Goal: Transaction & Acquisition: Purchase product/service

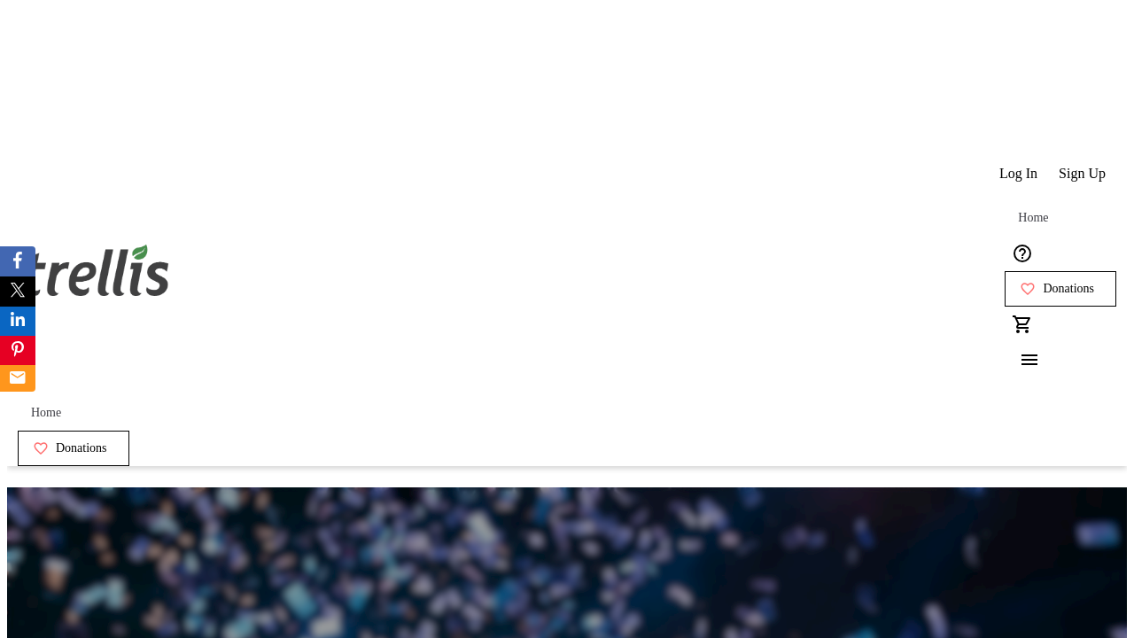
click at [1084, 166] on span "Sign Up" at bounding box center [1082, 174] width 47 height 16
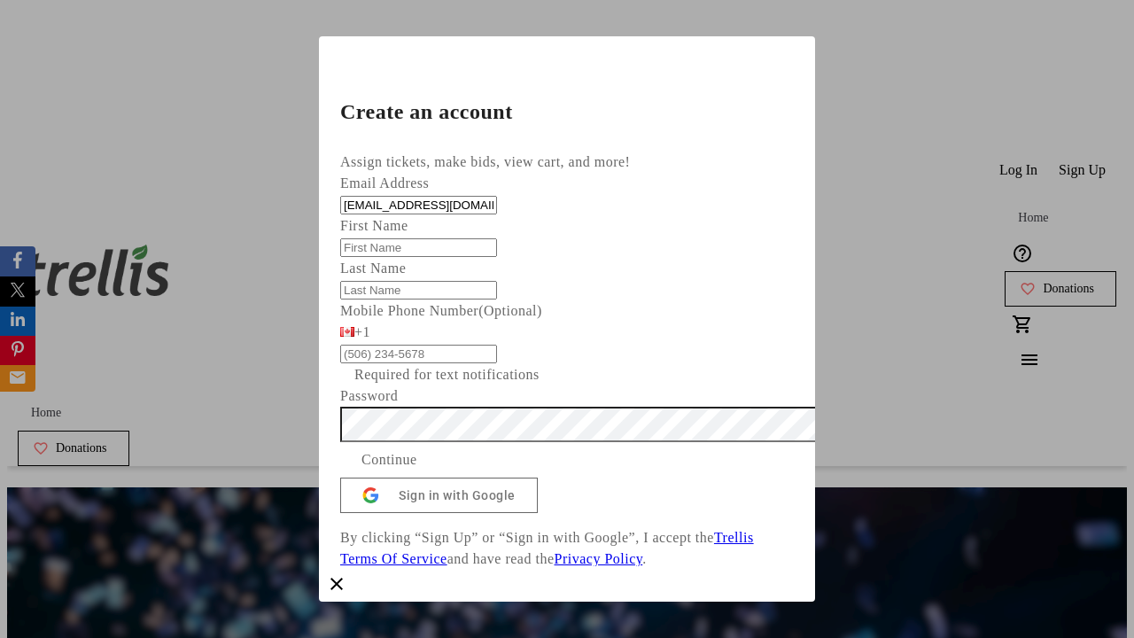
type input "[EMAIL_ADDRESS][DOMAIN_NAME]"
type input "Name"
type input "[PERSON_NAME]"
click at [417, 471] on span "Continue" at bounding box center [390, 459] width 56 height 21
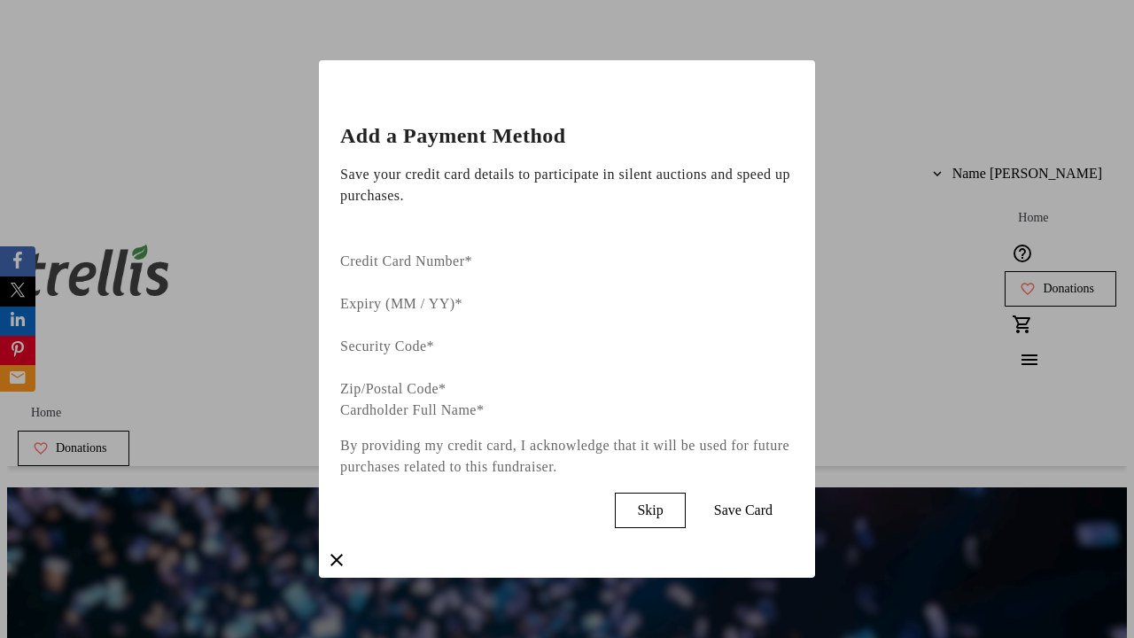
click at [663, 502] on span "Skip" at bounding box center [650, 510] width 26 height 16
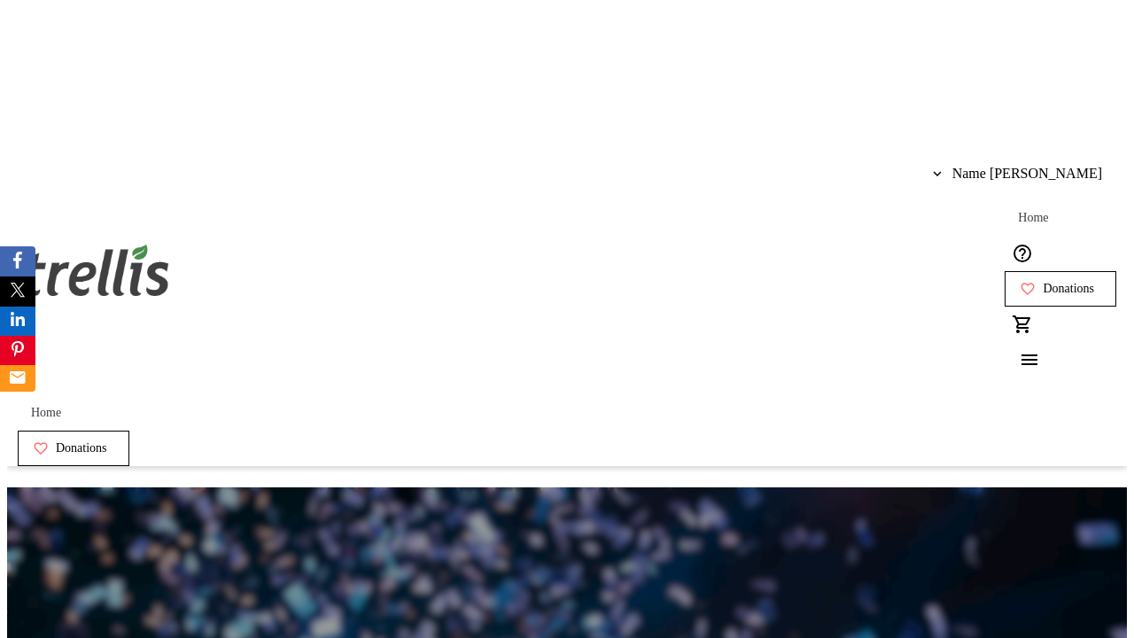
click at [1043, 282] on span "Donations" at bounding box center [1068, 289] width 51 height 14
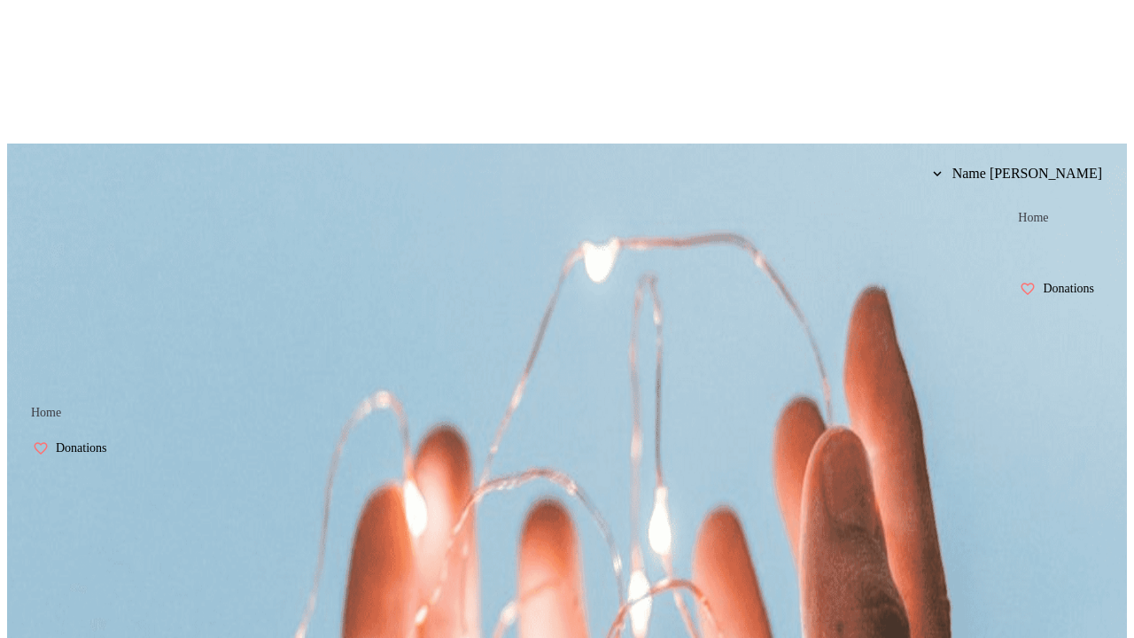
scroll to position [3, 0]
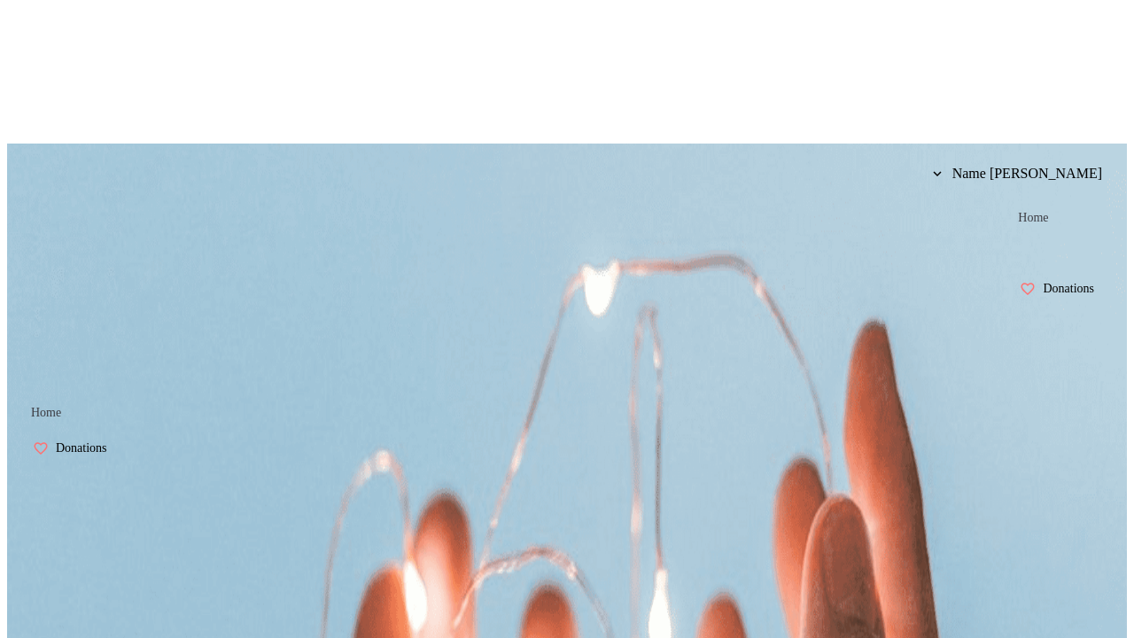
select select "CA"
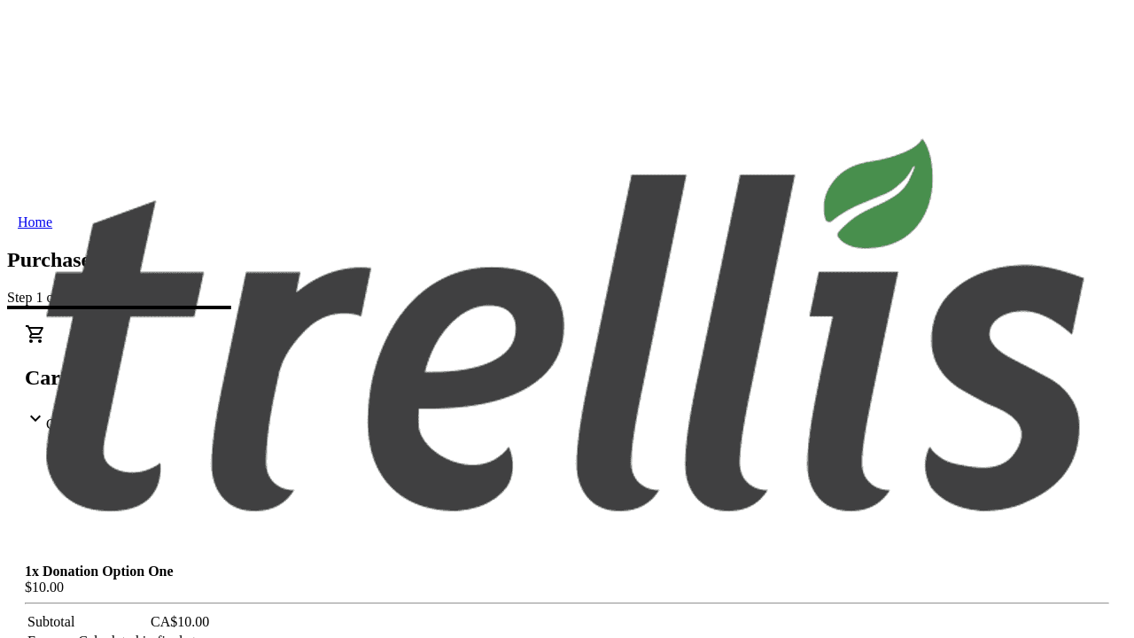
type input "[STREET_ADDRESS][PERSON_NAME]"
type input "Kelowna"
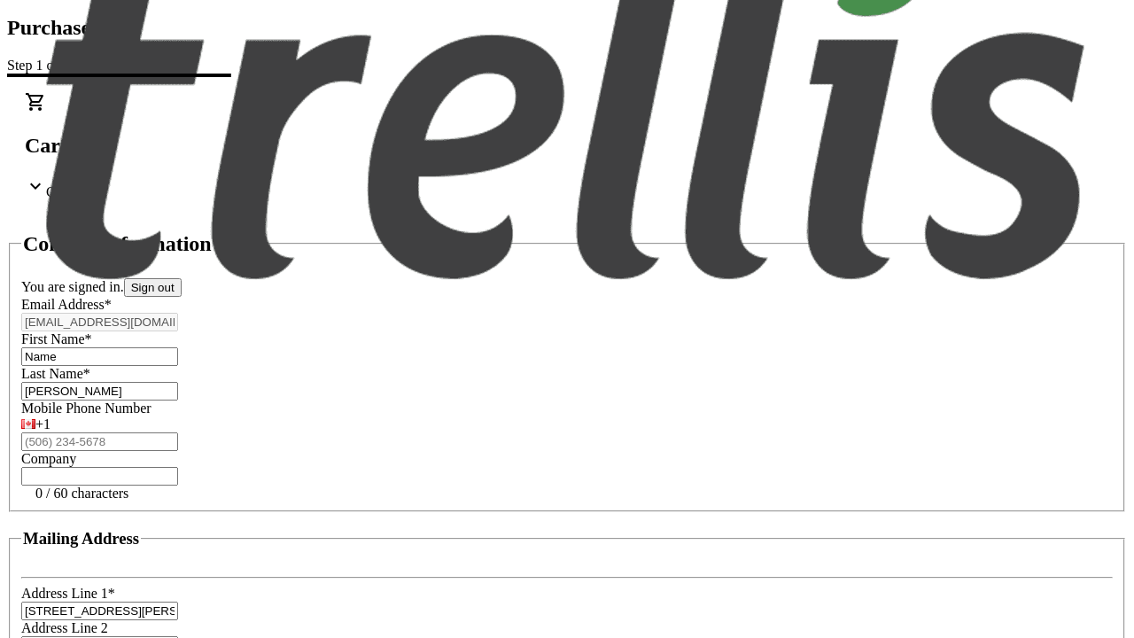
select select "BC"
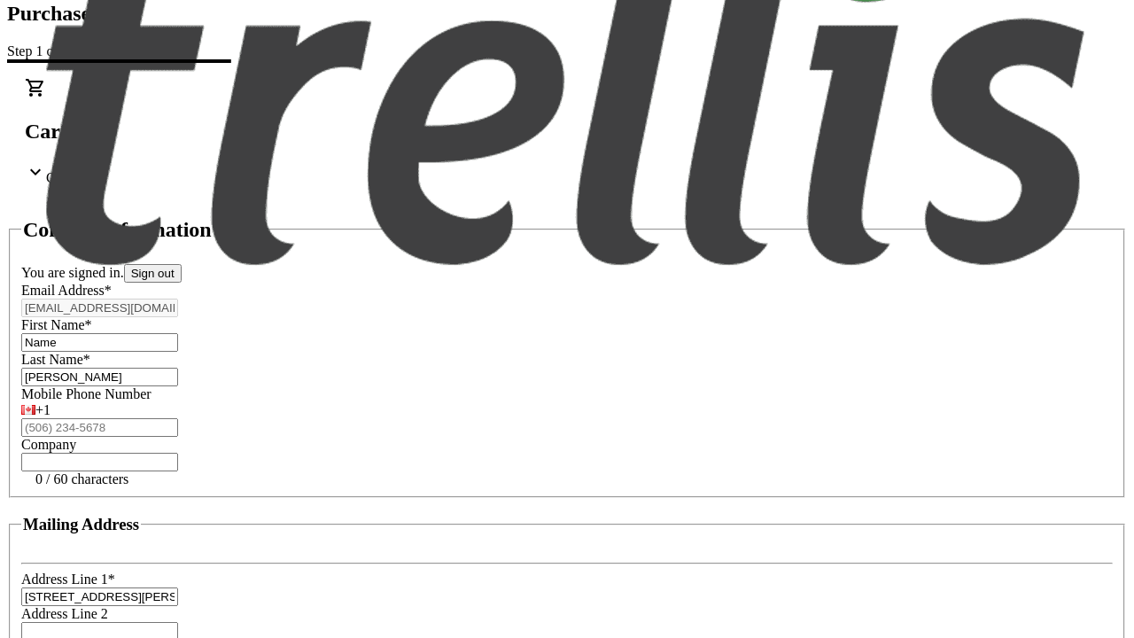
type input "Kelowna"
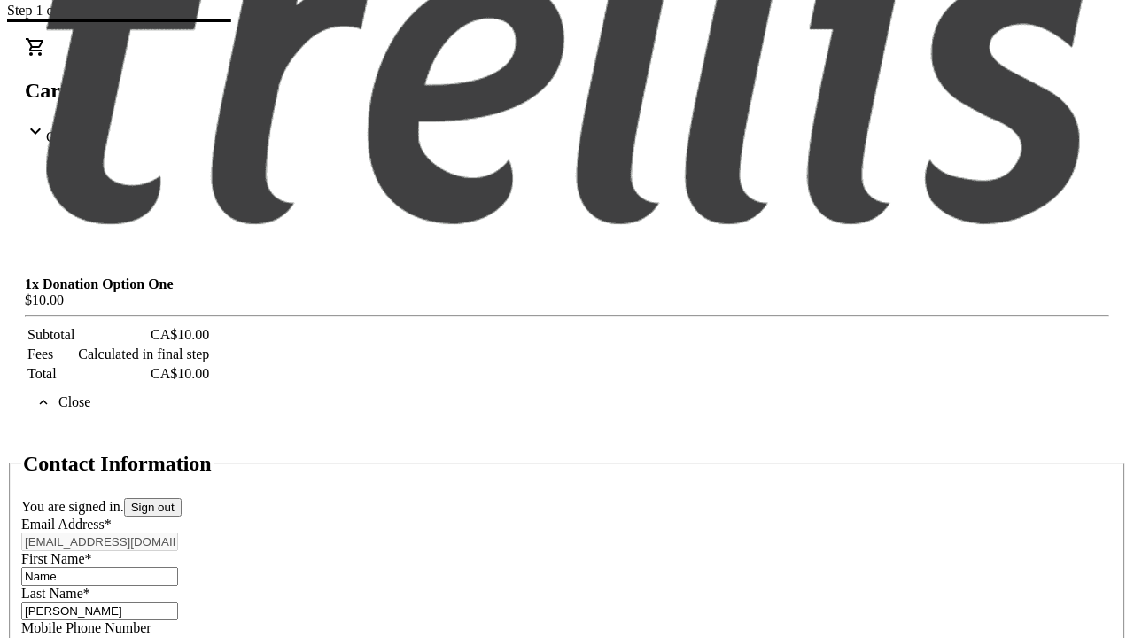
type input "V1Y 0C2"
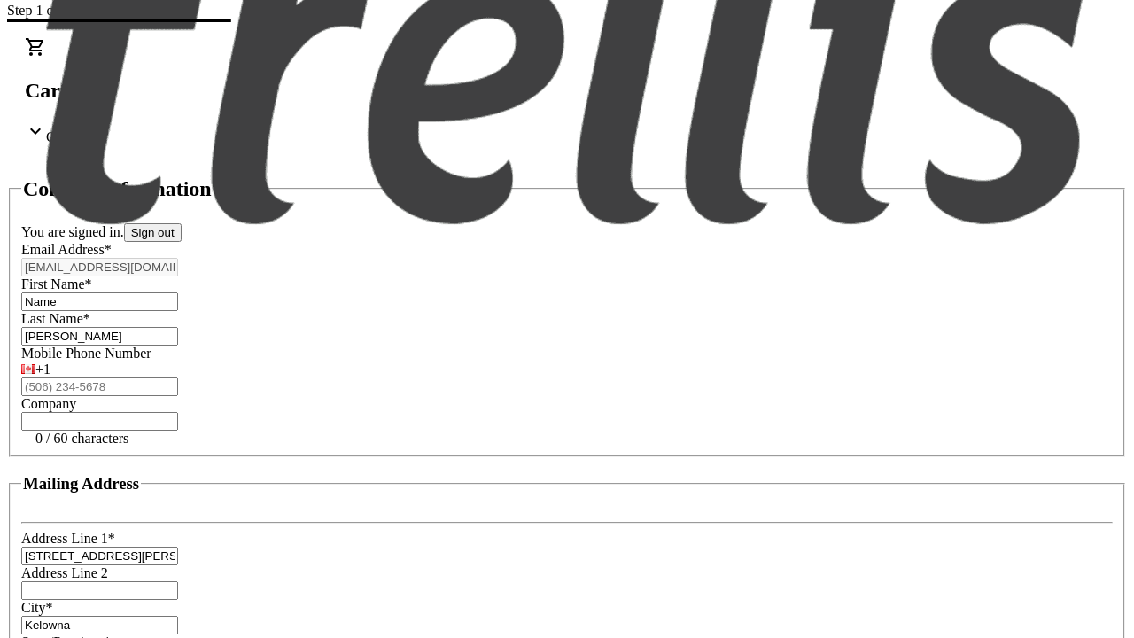
scroll to position [229, 0]
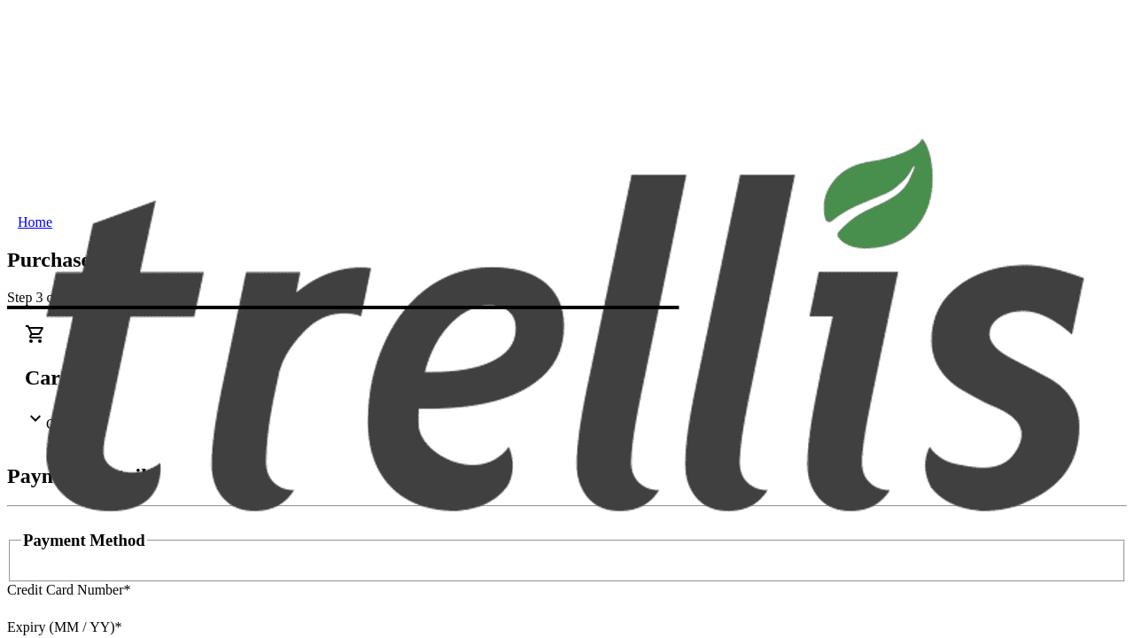
type input "V1Y 0C2"
